Goal: Navigation & Orientation: Find specific page/section

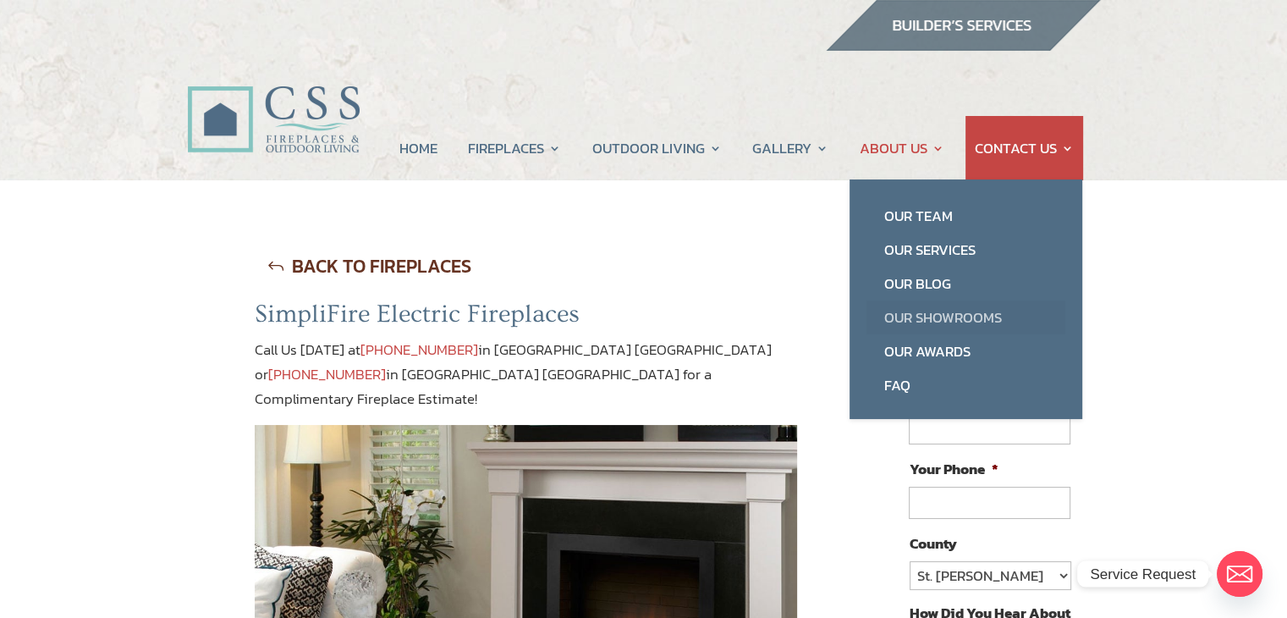
click at [935, 322] on link "Our Showrooms" at bounding box center [965, 317] width 199 height 34
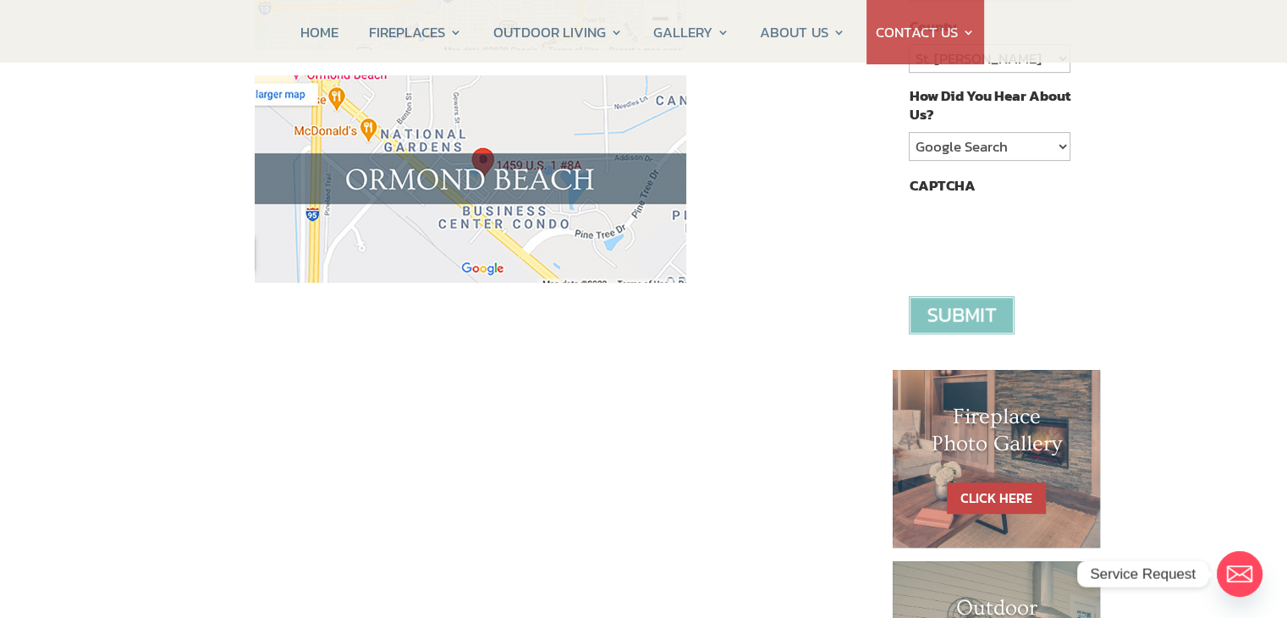
scroll to position [254, 0]
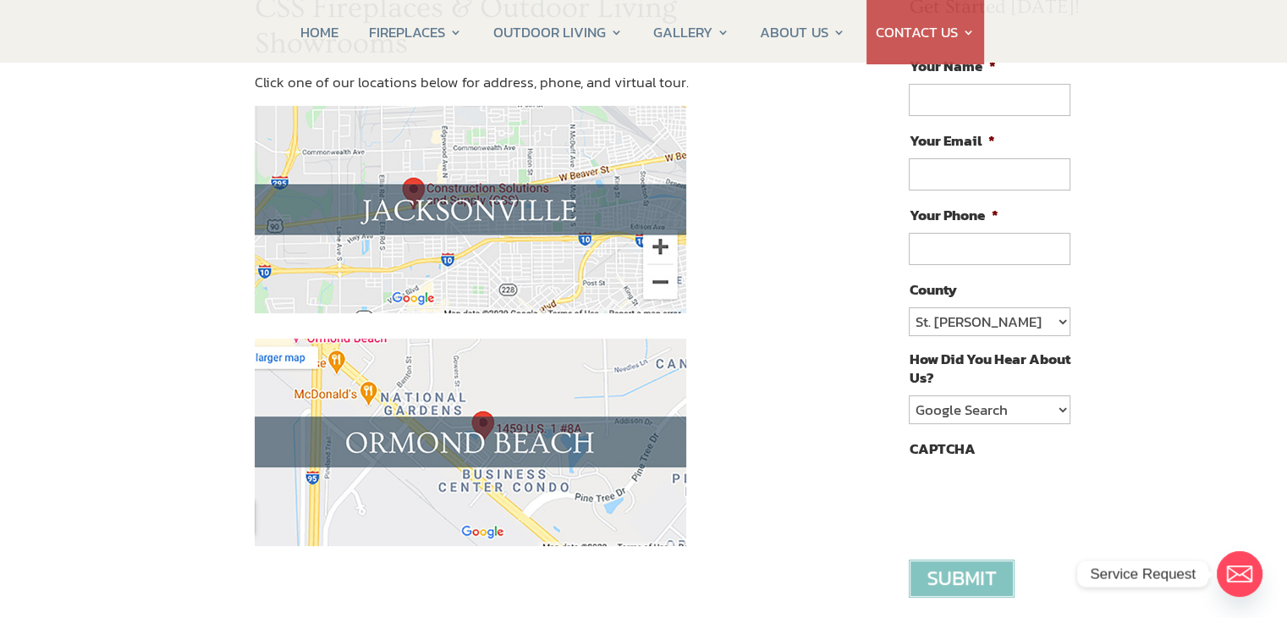
click at [525, 150] on img at bounding box center [470, 209] width 431 height 207
